Goal: Information Seeking & Learning: Learn about a topic

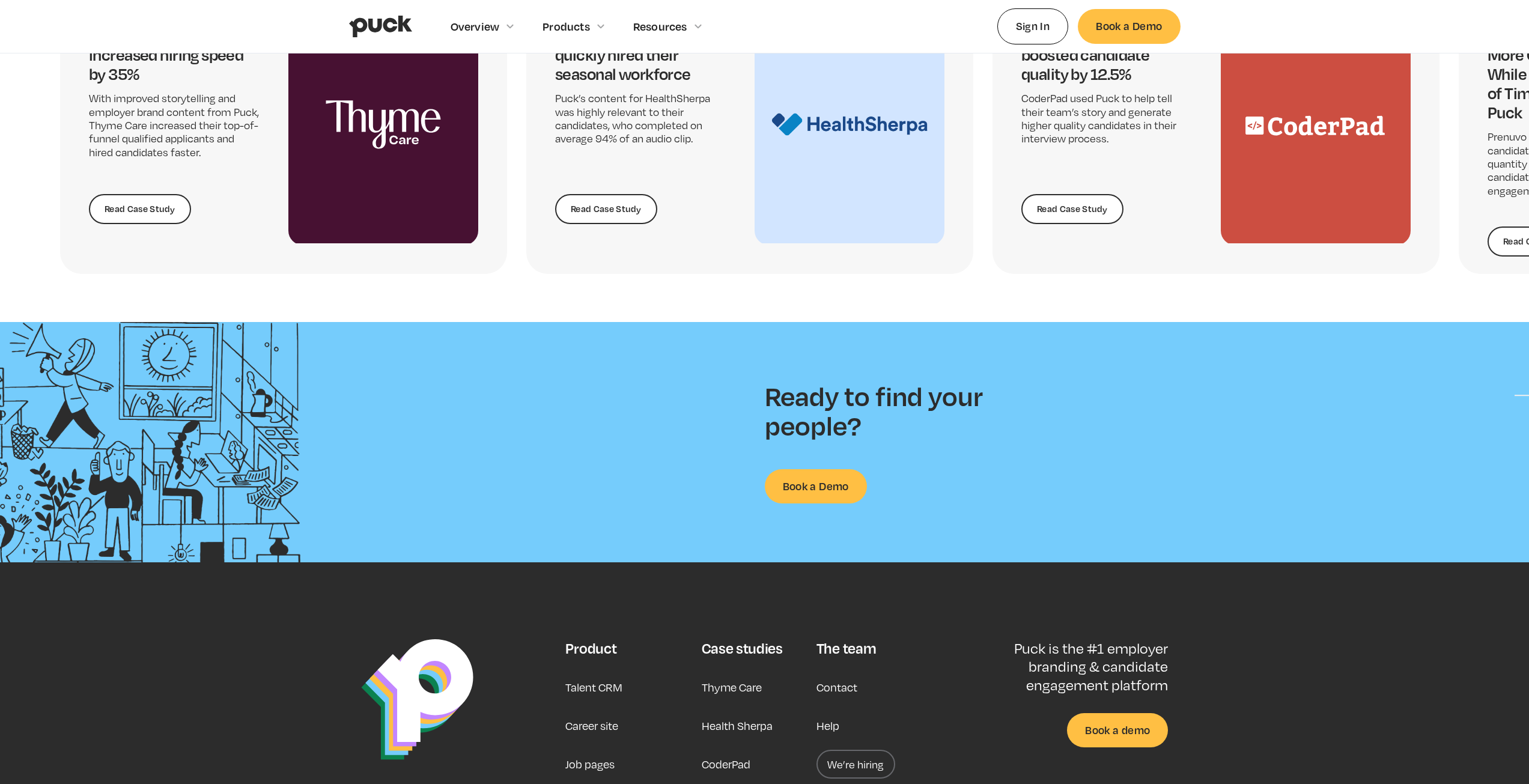
scroll to position [2823, 0]
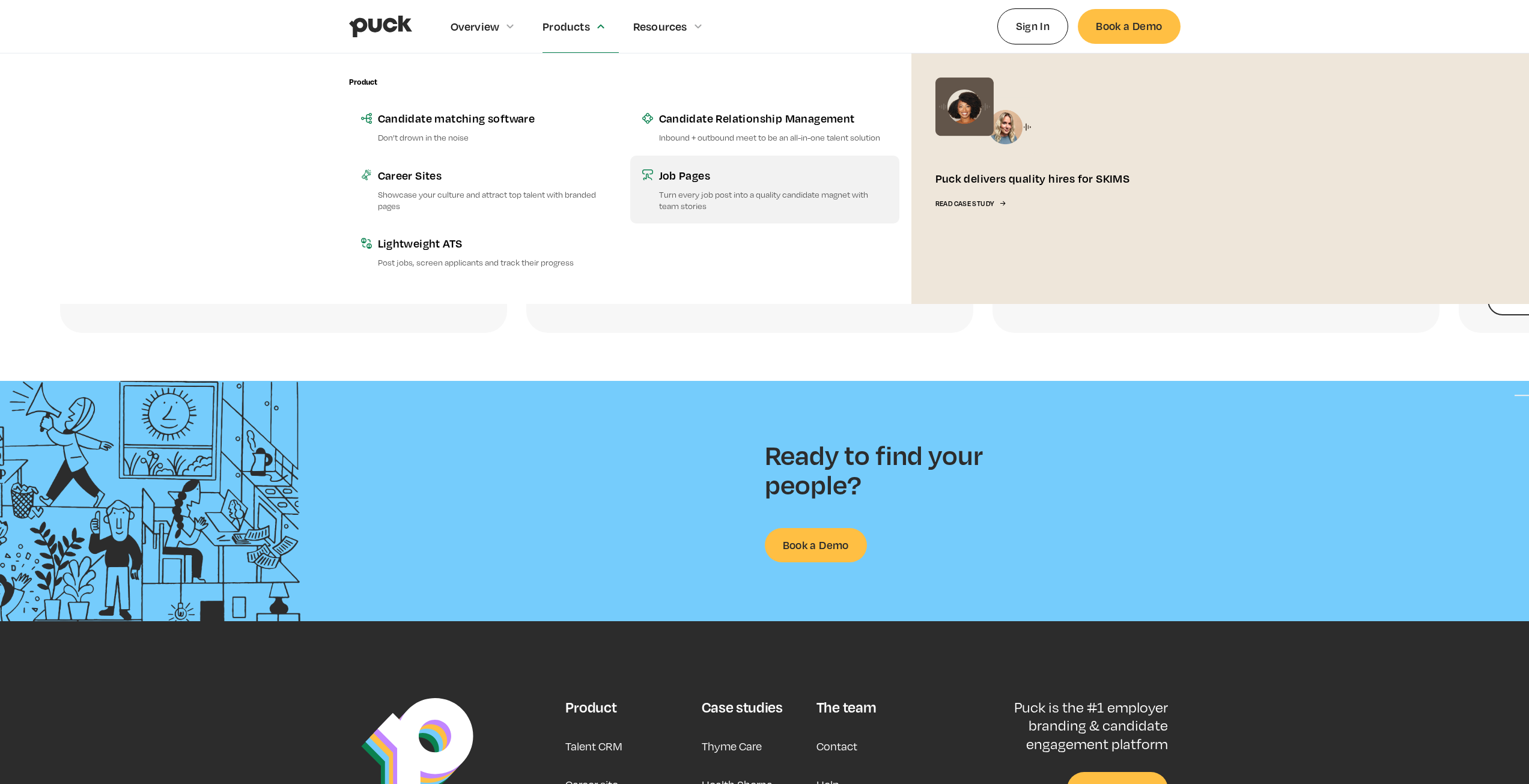
click at [673, 188] on p "Turn every job post into a quality candidate magnet with team stories" at bounding box center [773, 200] width 228 height 23
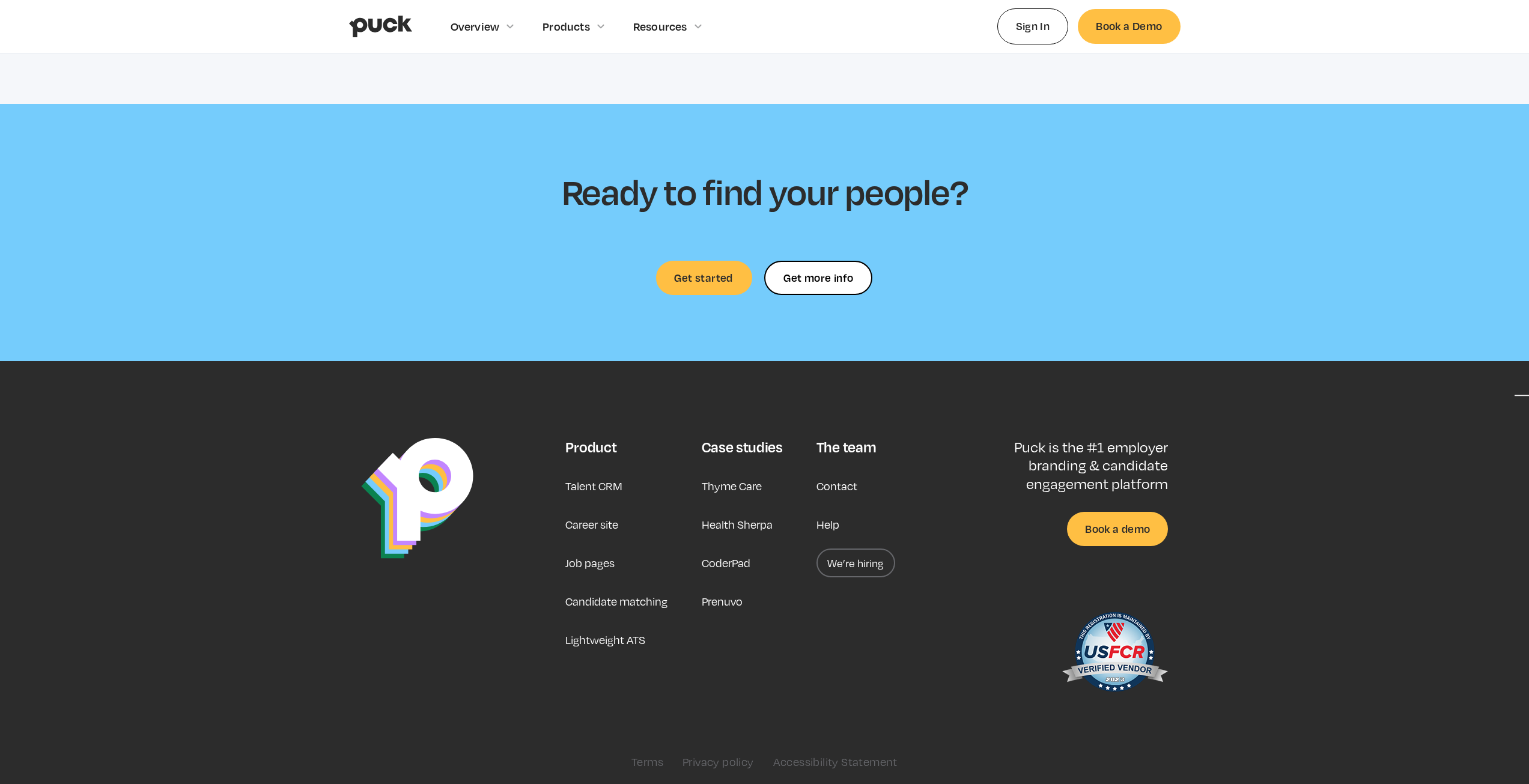
scroll to position [3505, 0]
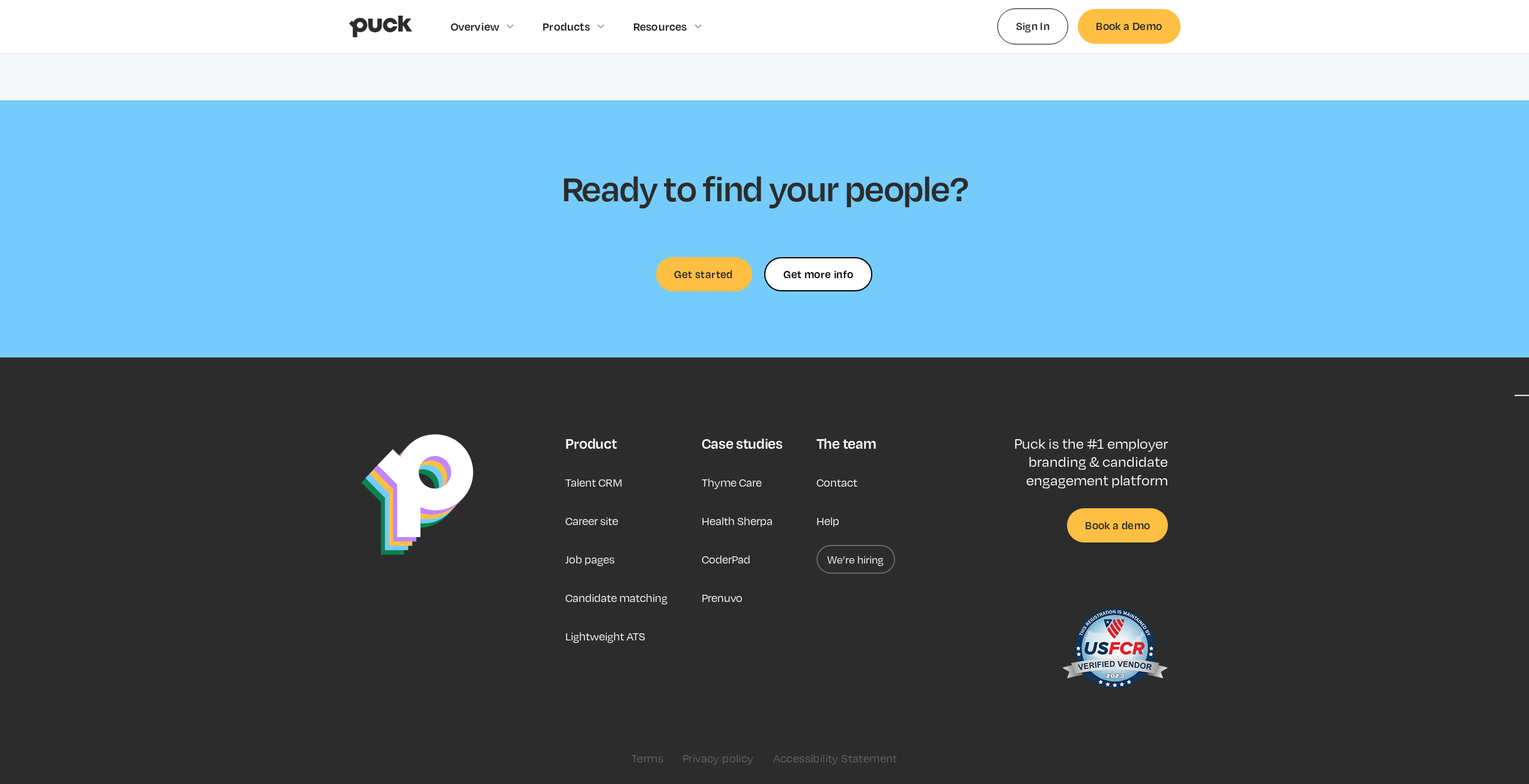
click at [389, 36] on img "home" at bounding box center [380, 27] width 63 height 23
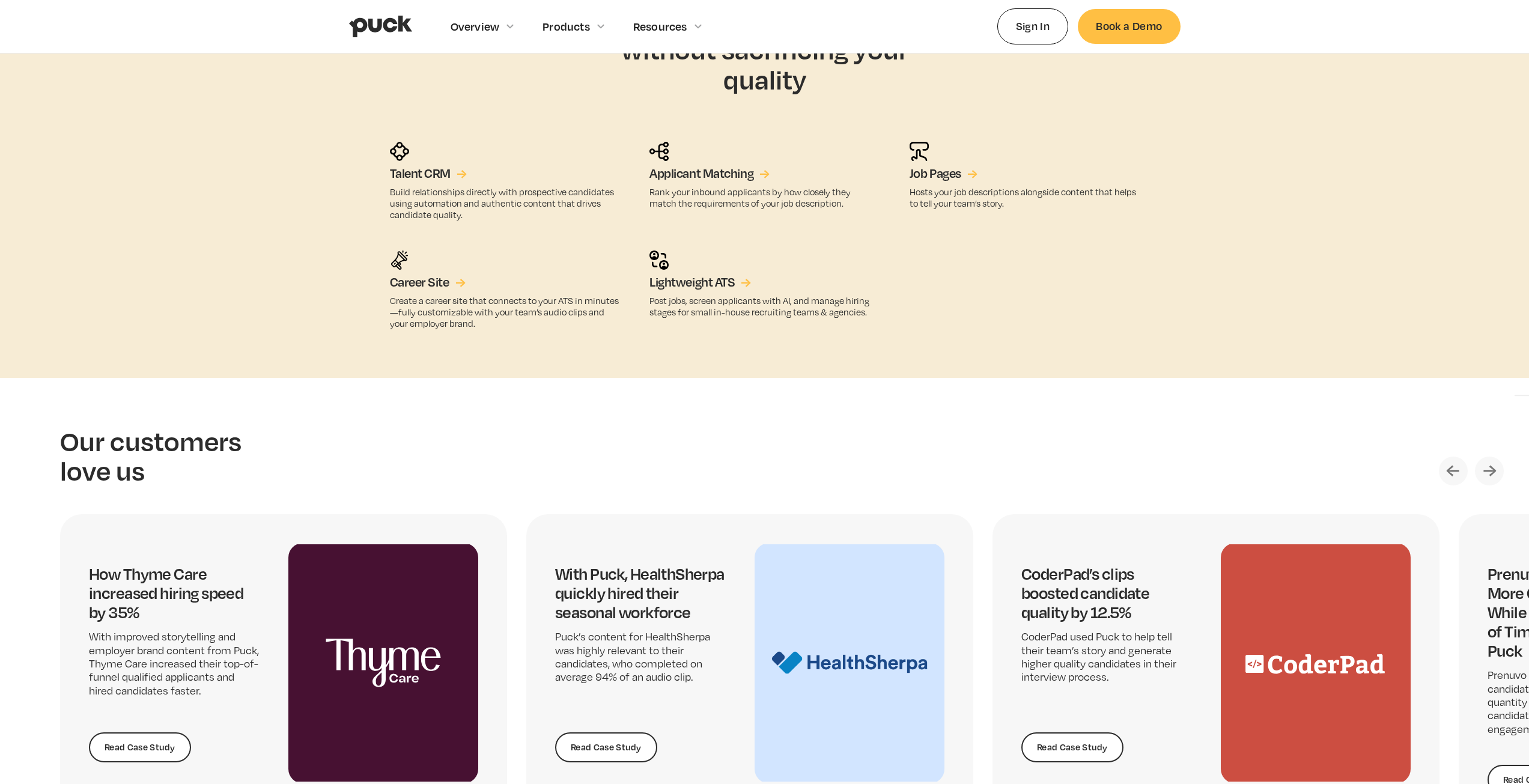
scroll to position [2343, 0]
click at [379, 11] on link "home" at bounding box center [380, 26] width 63 height 53
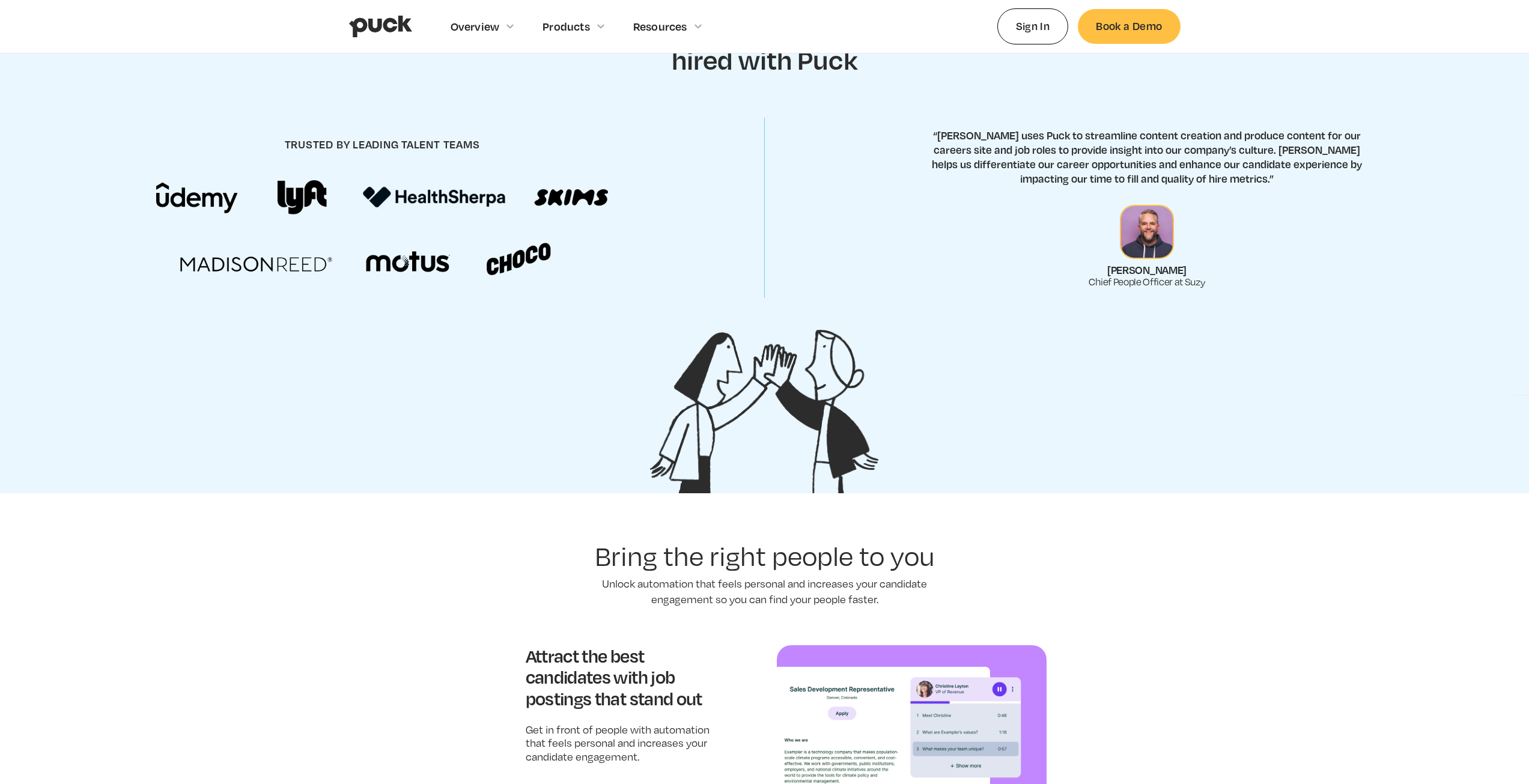
scroll to position [721, 0]
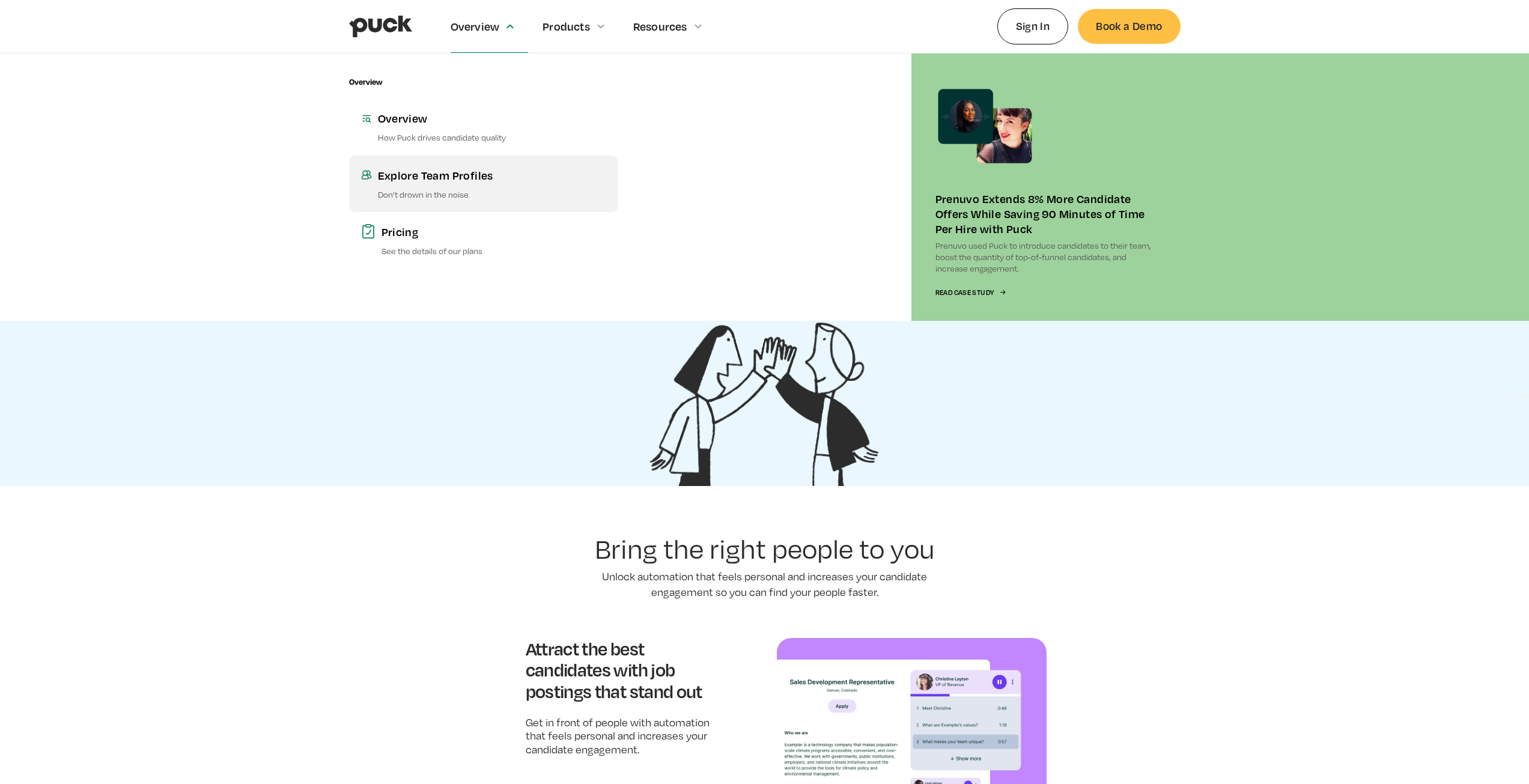
click at [455, 194] on p "Don’t drown in the noise" at bounding box center [492, 194] width 228 height 11
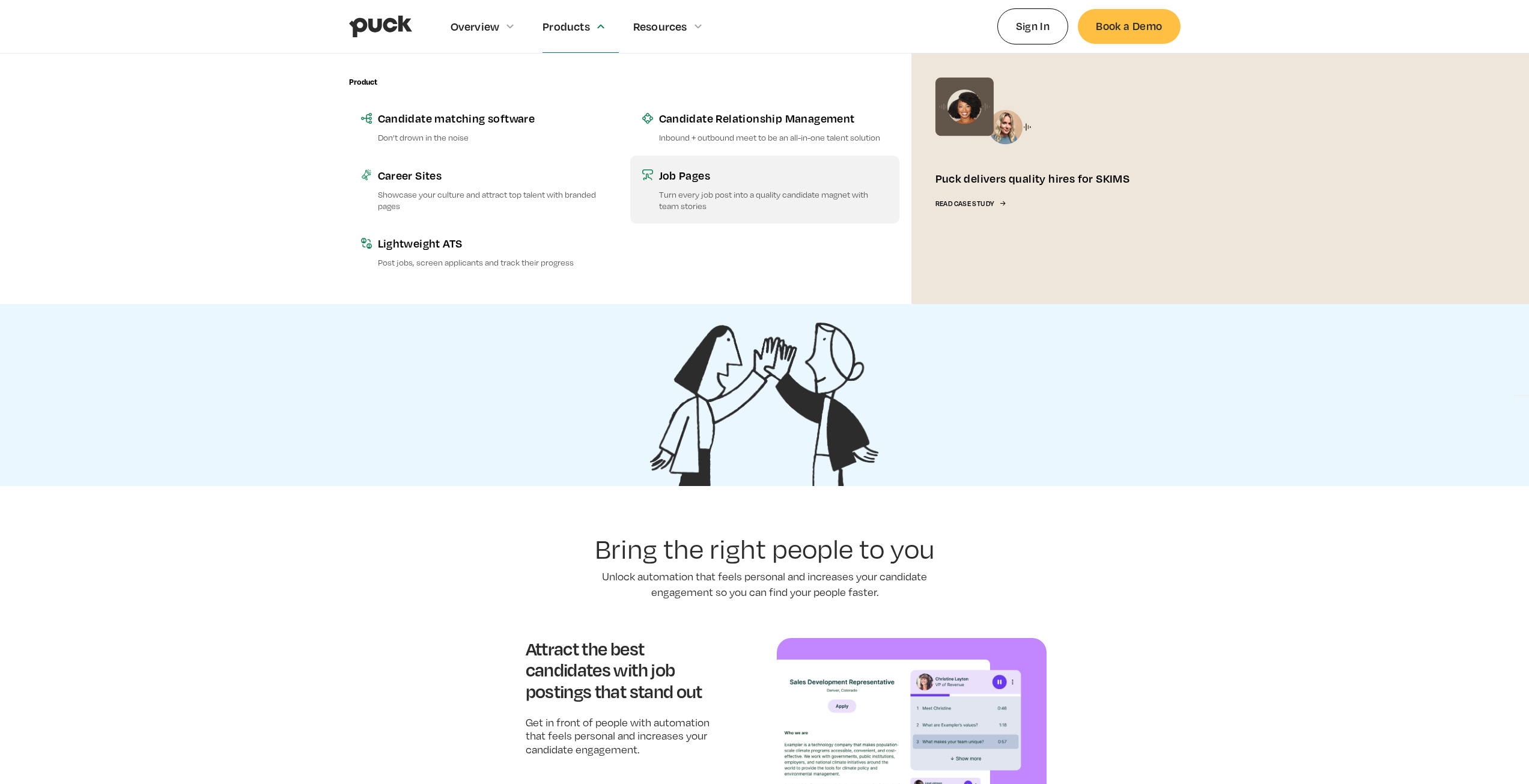
click at [702, 182] on div "Job Pages" at bounding box center [773, 175] width 228 height 15
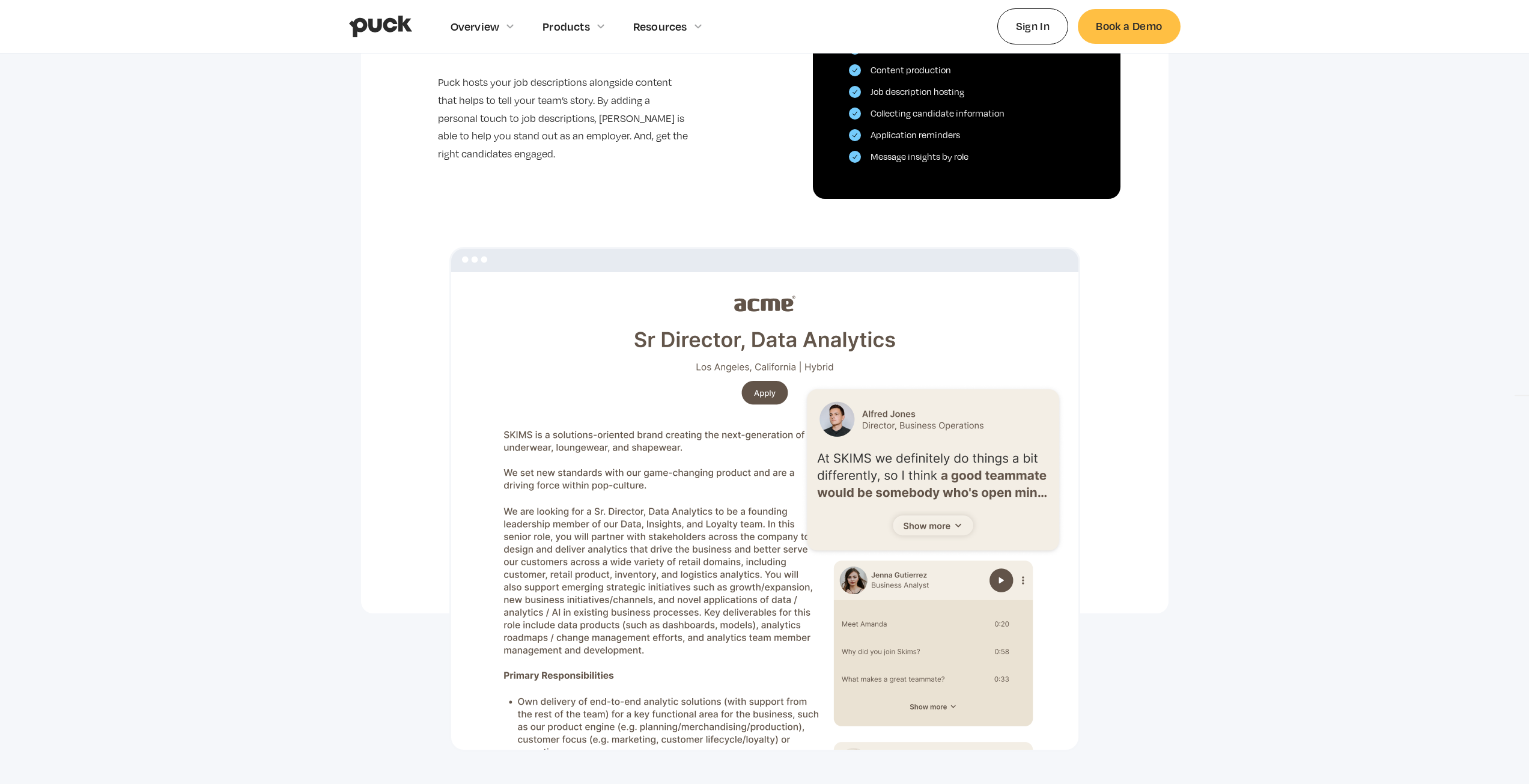
scroll to position [721, 0]
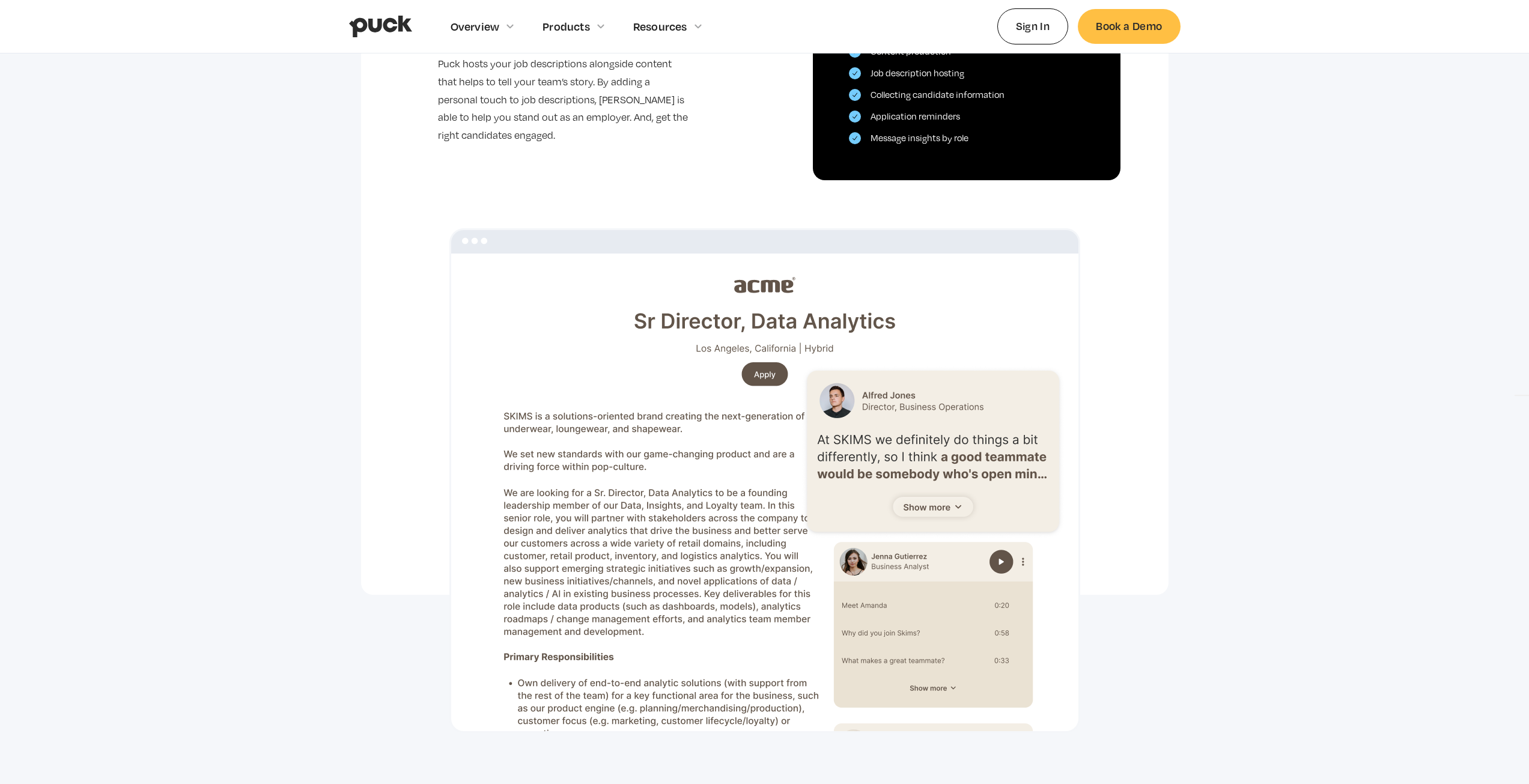
click at [1019, 567] on img at bounding box center [765, 481] width 631 height 504
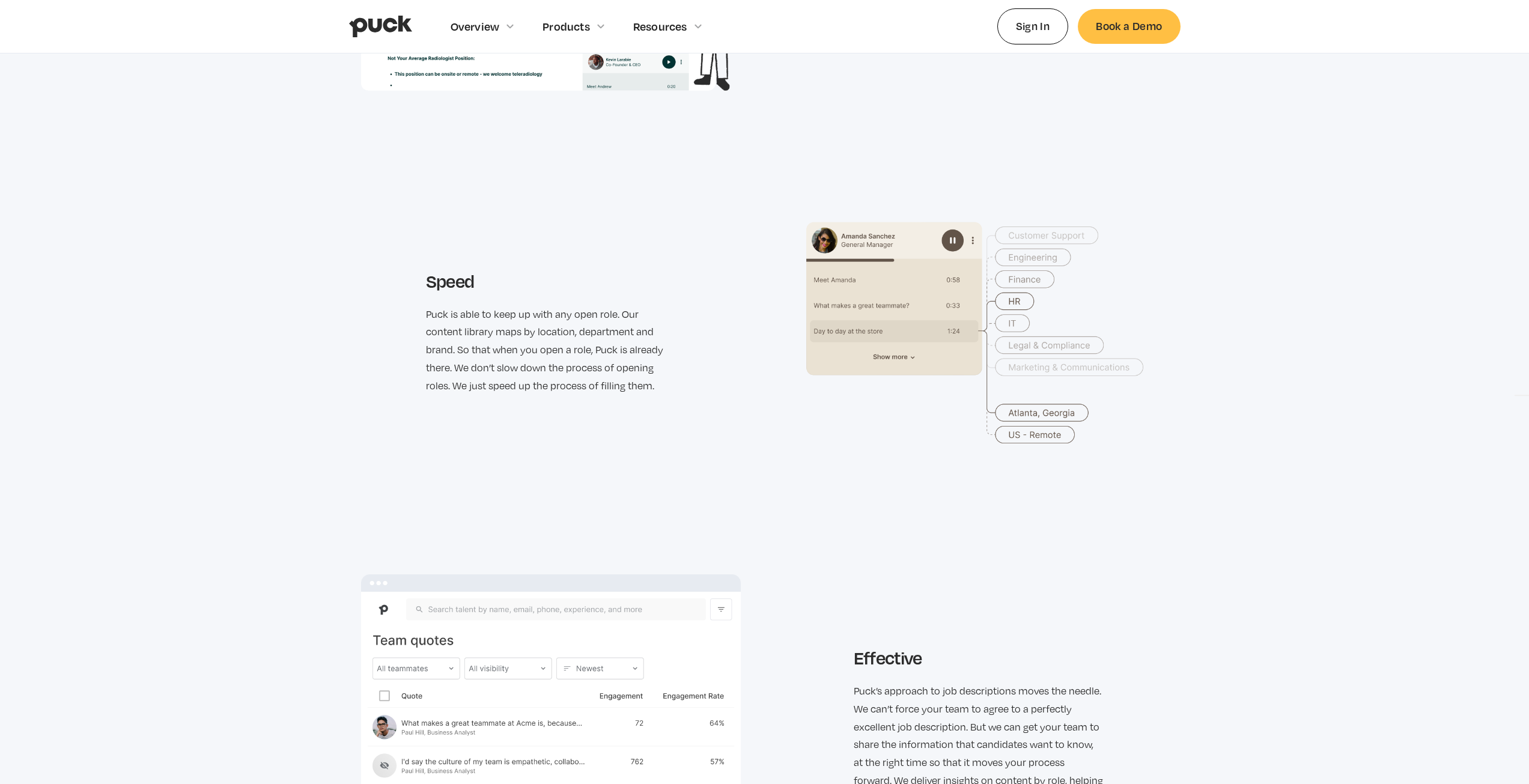
scroll to position [1982, 0]
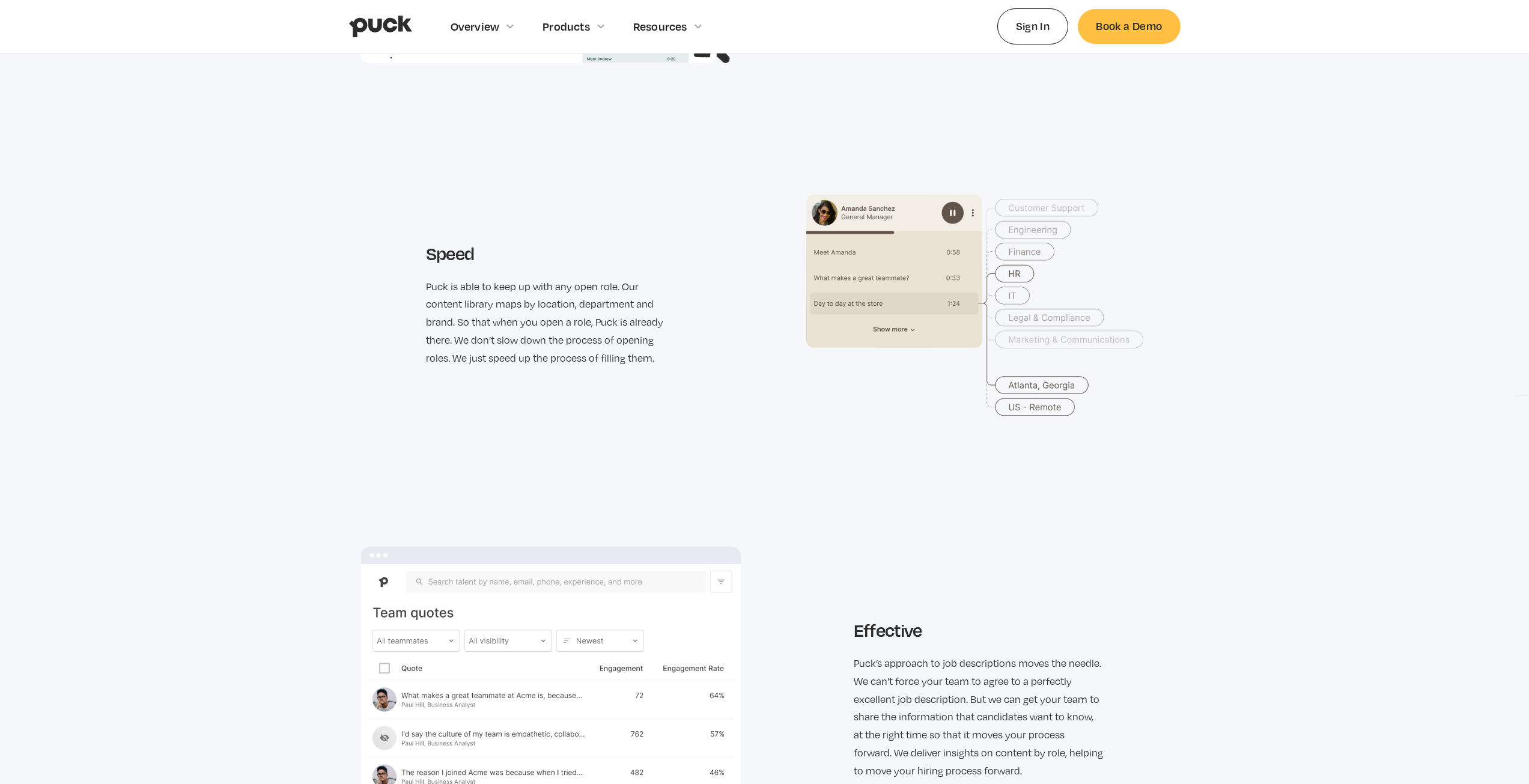
click at [1038, 387] on img at bounding box center [979, 305] width 379 height 351
click at [998, 284] on img at bounding box center [979, 305] width 379 height 351
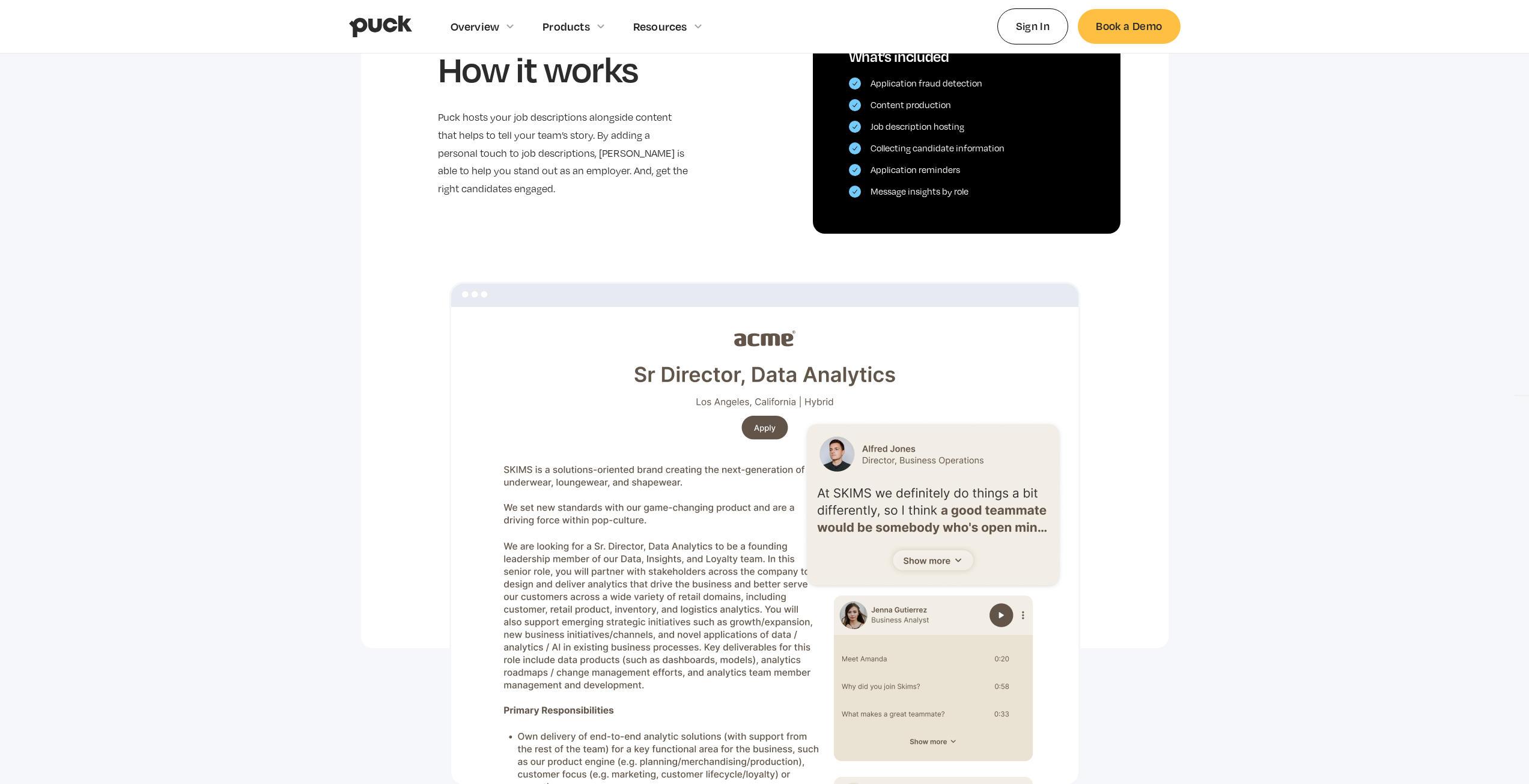
scroll to position [600, 0]
